Goal: Find specific page/section: Find specific page/section

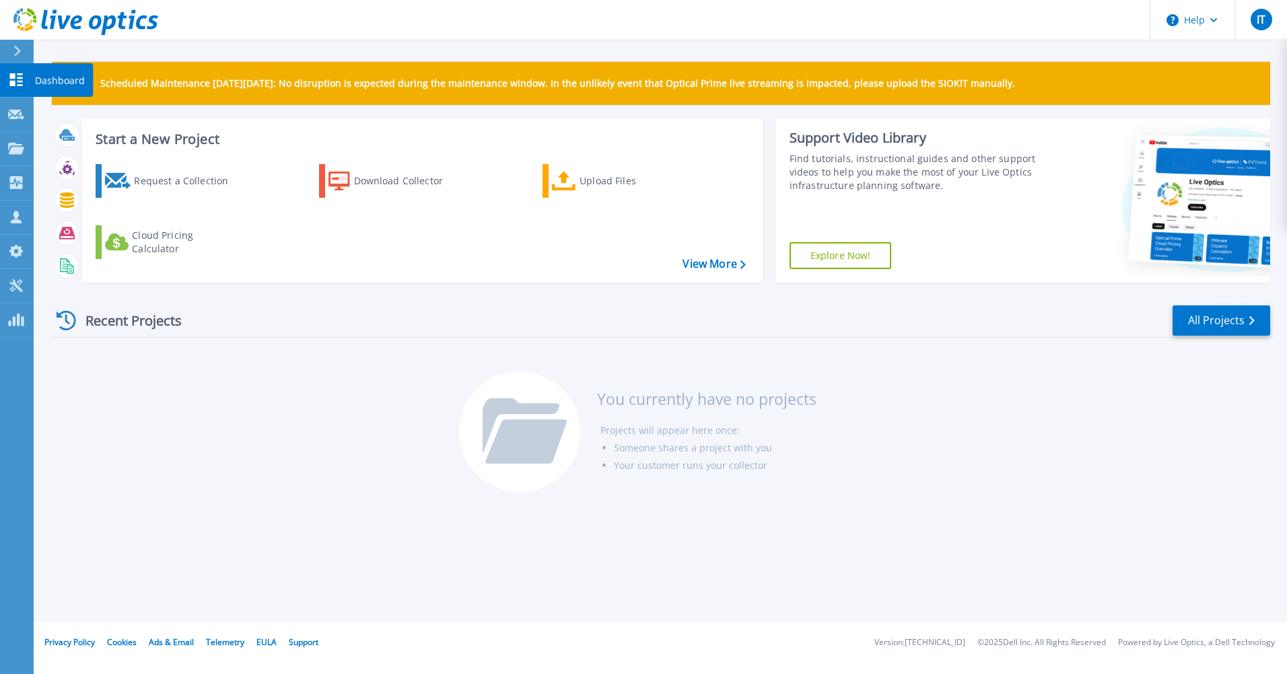
click at [13, 78] on icon at bounding box center [16, 79] width 13 height 13
click at [26, 147] on link "Projects Projects" at bounding box center [17, 149] width 34 height 34
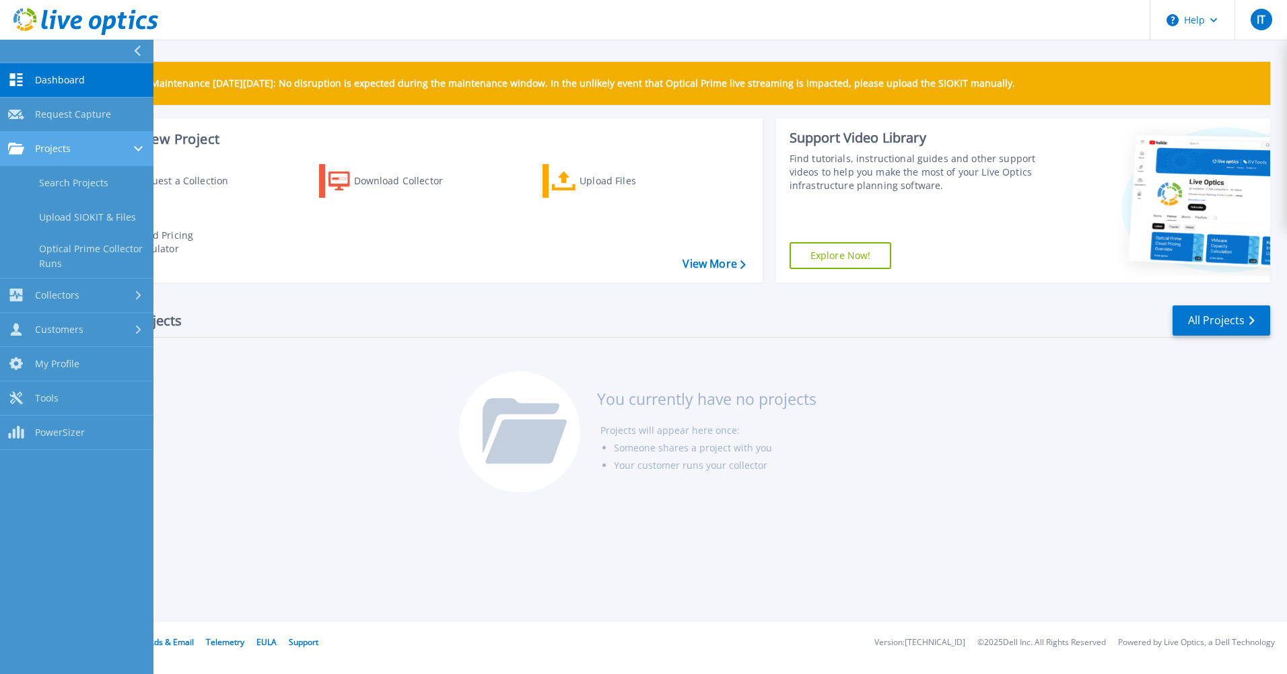
click at [81, 151] on div "Projects" at bounding box center [76, 149] width 137 height 12
click at [75, 152] on div "Projects" at bounding box center [76, 149] width 137 height 12
click at [75, 184] on link "Search Projects" at bounding box center [76, 183] width 153 height 34
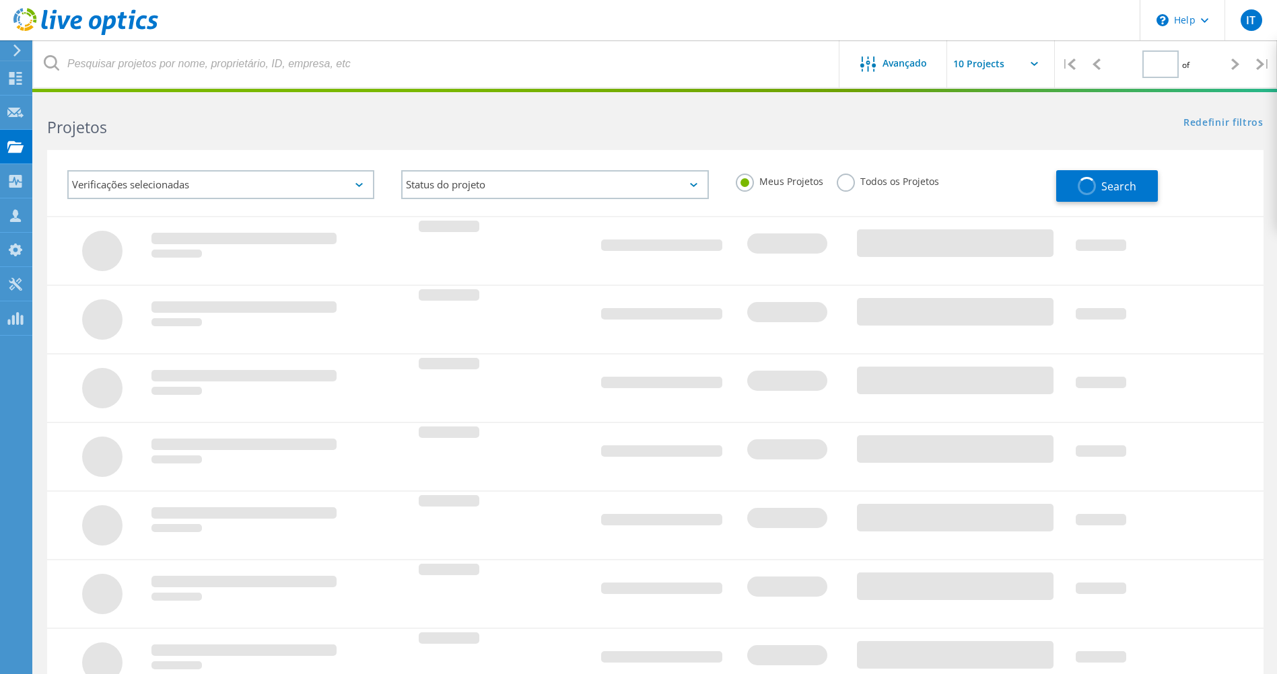
type input "1"
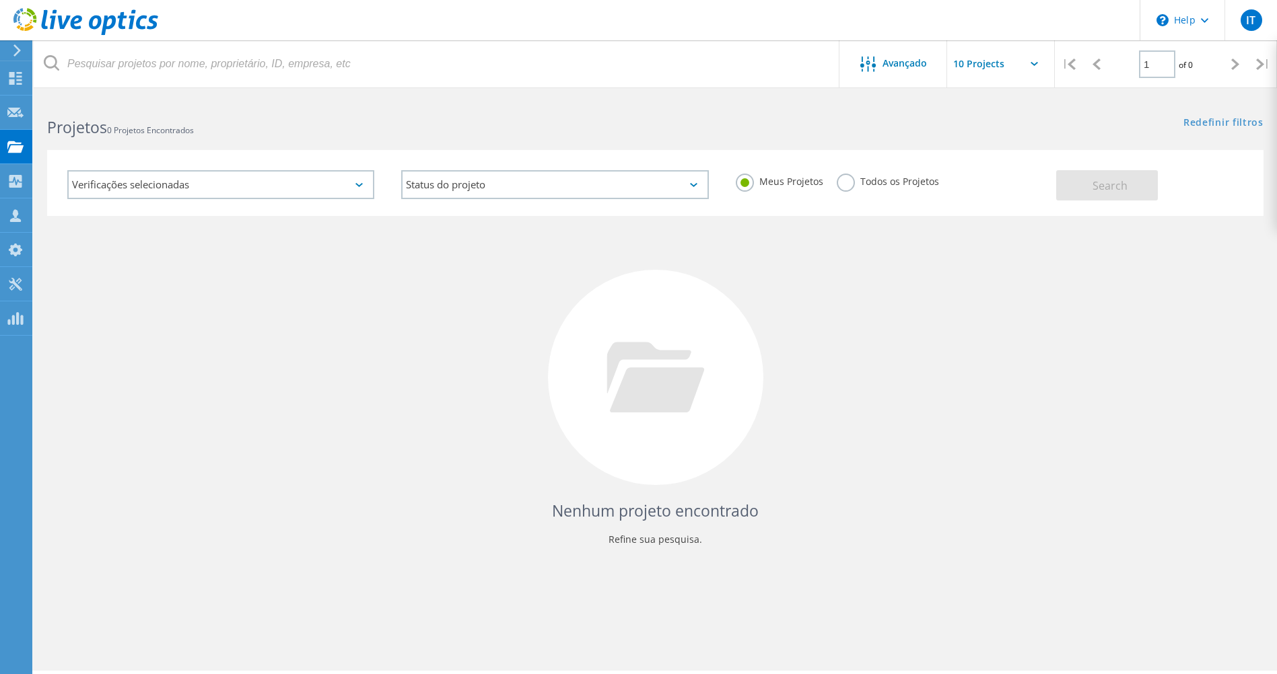
click at [847, 184] on label "Todos os Projetos" at bounding box center [888, 180] width 102 height 13
click at [0, 0] on input "Todos os Projetos" at bounding box center [0, 0] width 0 height 0
click at [1030, 65] on icon at bounding box center [1033, 64] width 7 height 4
click at [997, 65] on input "text" at bounding box center [1014, 63] width 135 height 47
click at [995, 100] on div "Show 10 Projects" at bounding box center [1014, 99] width 133 height 22
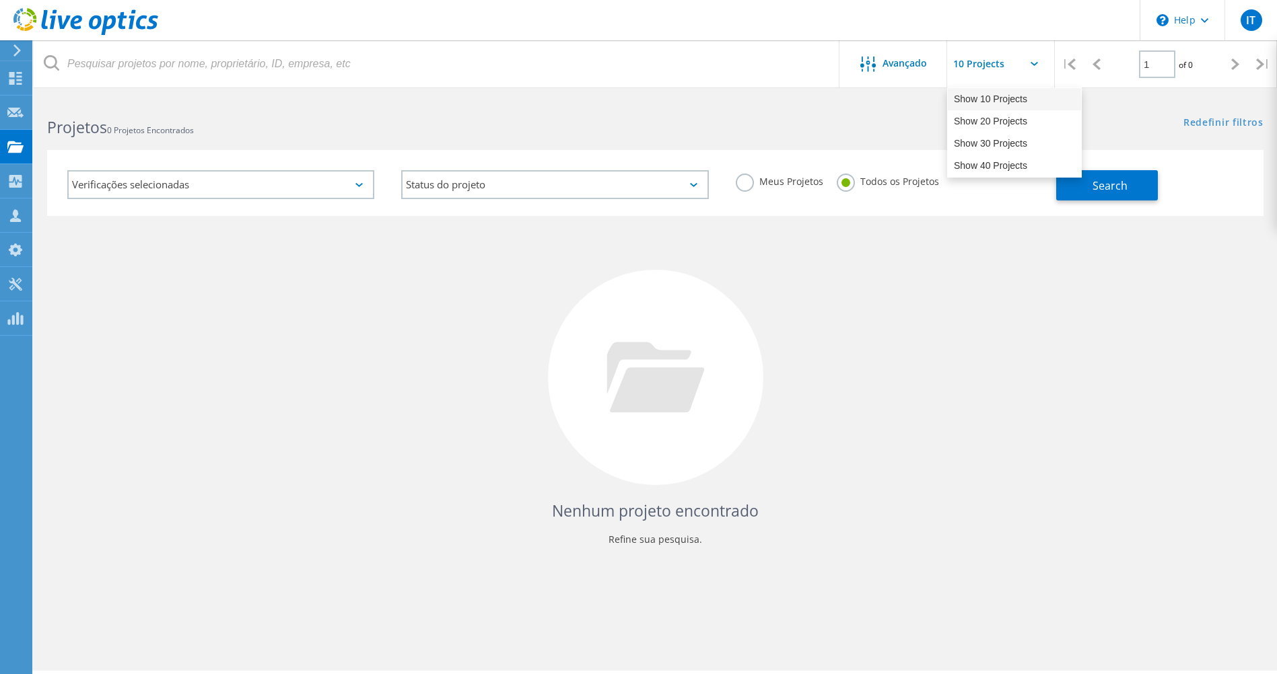
type input "Show 10 Projects"
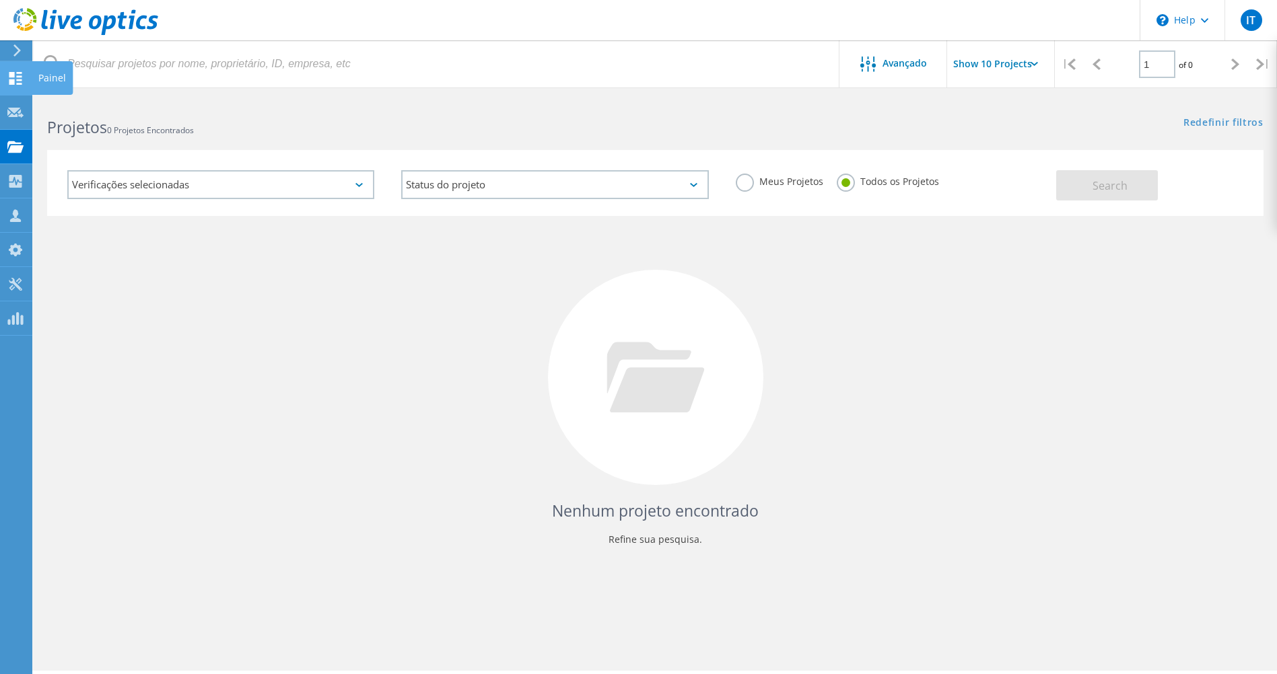
click at [16, 79] on icon at bounding box center [15, 78] width 16 height 13
